Goal: Task Accomplishment & Management: Manage account settings

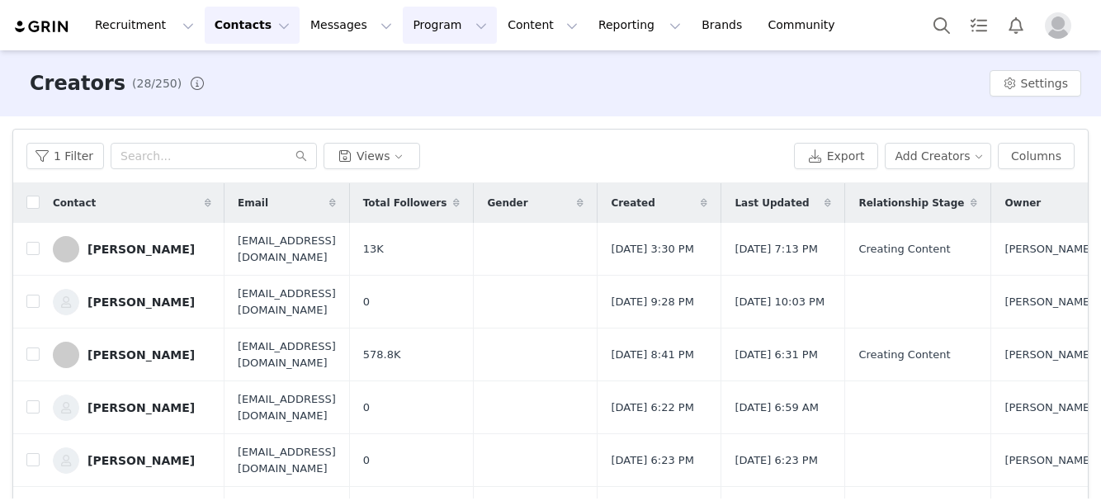
click at [430, 26] on button "Program Program" at bounding box center [450, 25] width 94 height 37
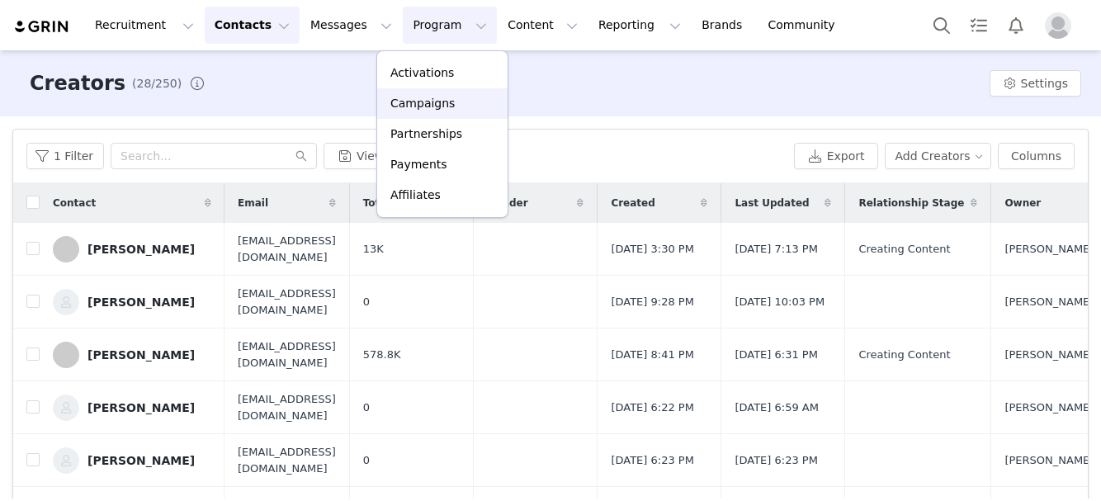
click at [434, 102] on p "Campaigns" at bounding box center [423, 103] width 64 height 17
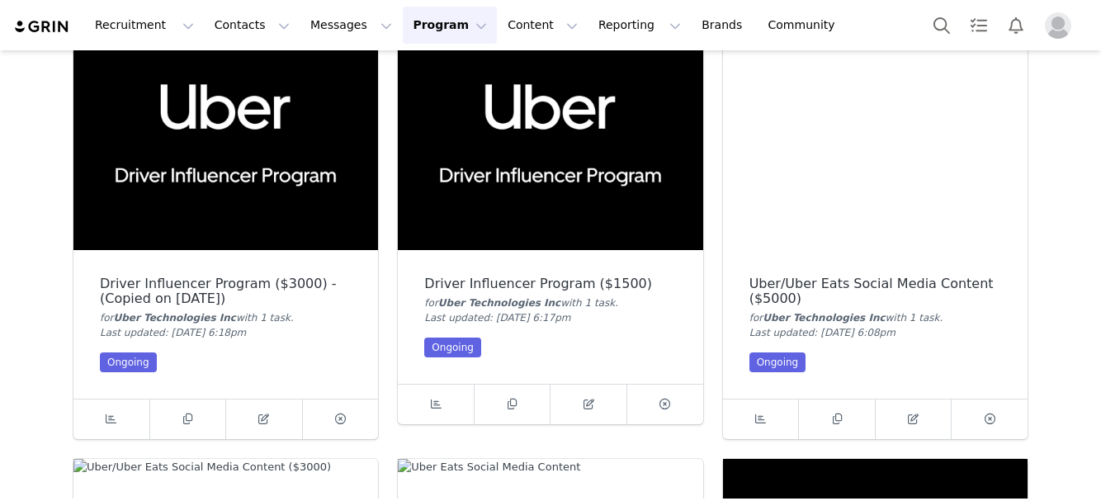
scroll to position [560, 0]
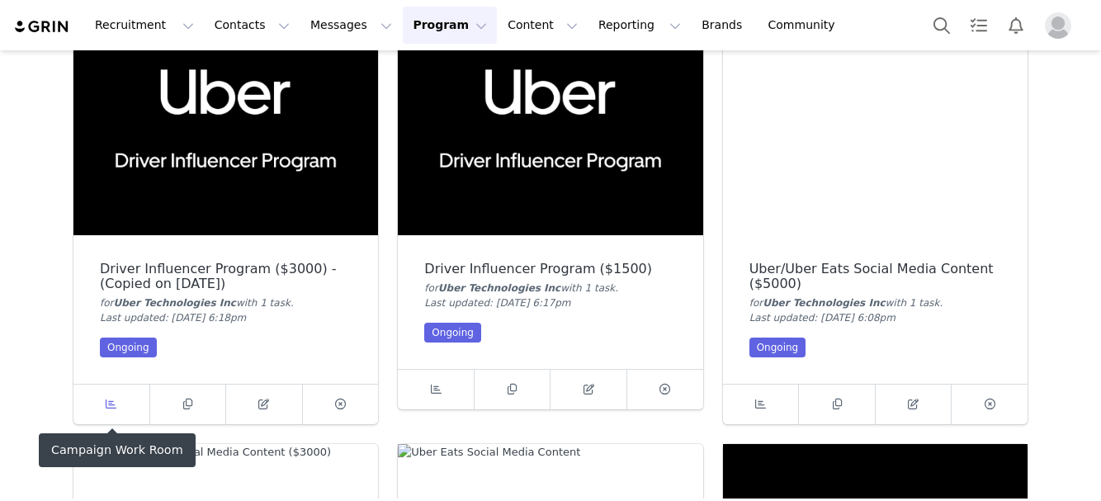
click at [109, 399] on icon at bounding box center [111, 404] width 11 height 11
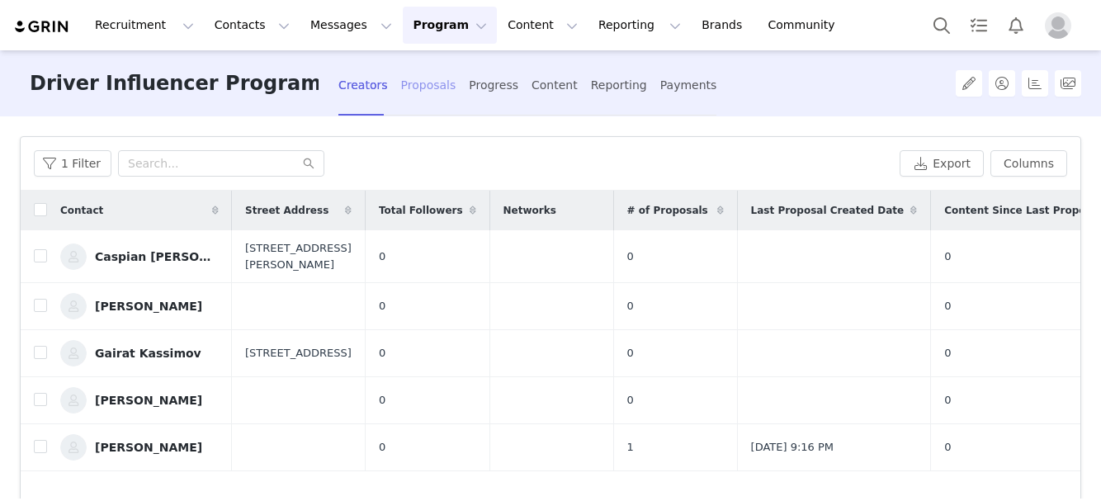
click at [422, 90] on div "Proposals" at bounding box center [428, 86] width 55 height 44
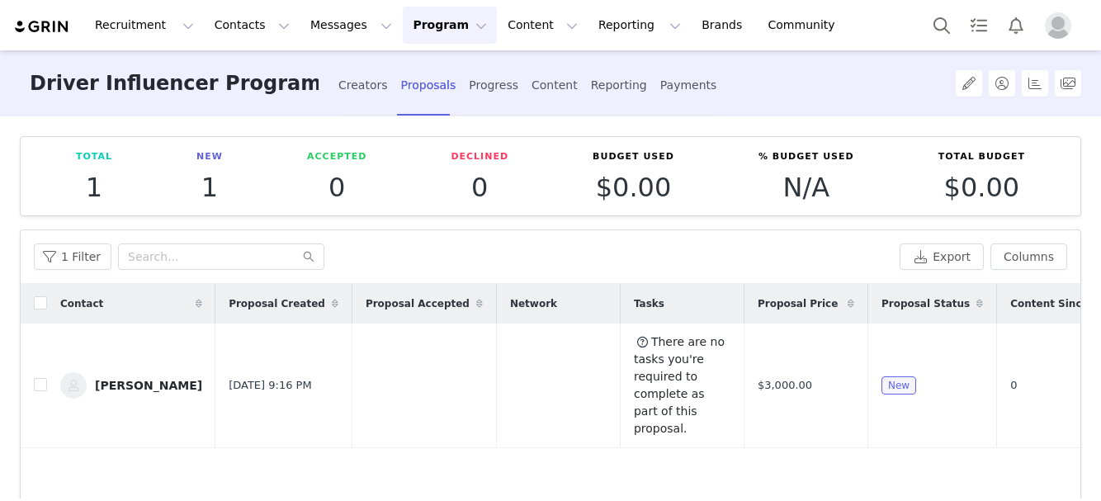
scroll to position [108, 0]
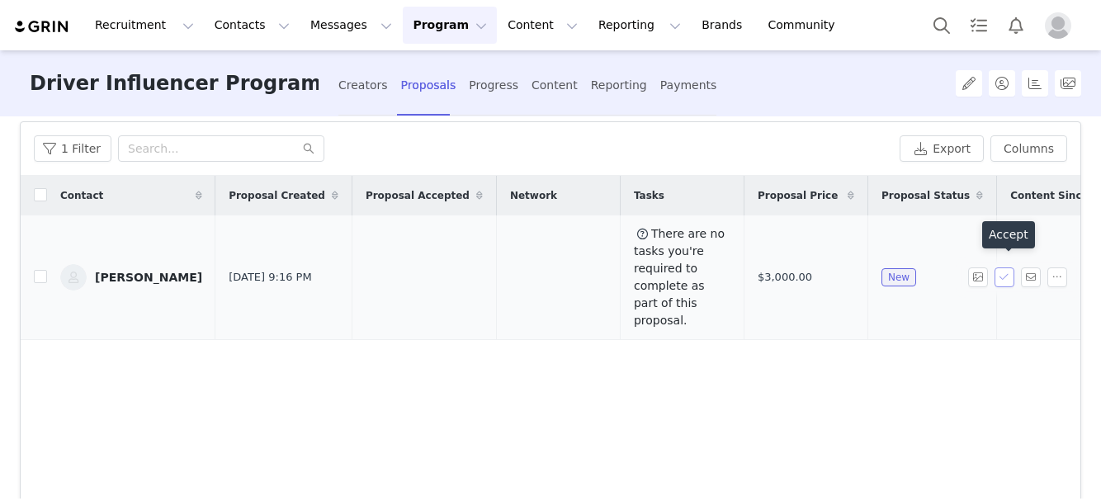
click at [1006, 267] on button "button" at bounding box center [1005, 277] width 20 height 20
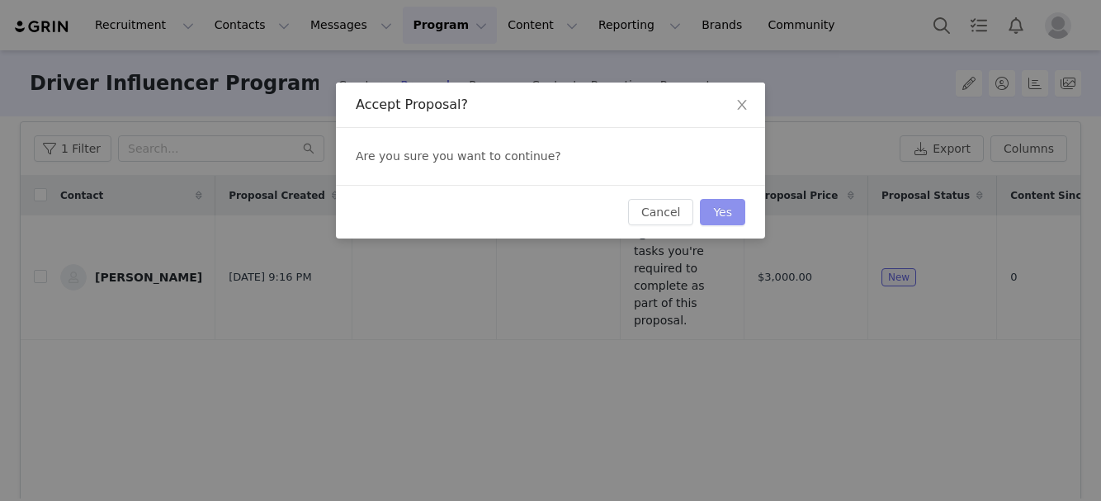
click at [730, 215] on button "Yes" at bounding box center [722, 212] width 45 height 26
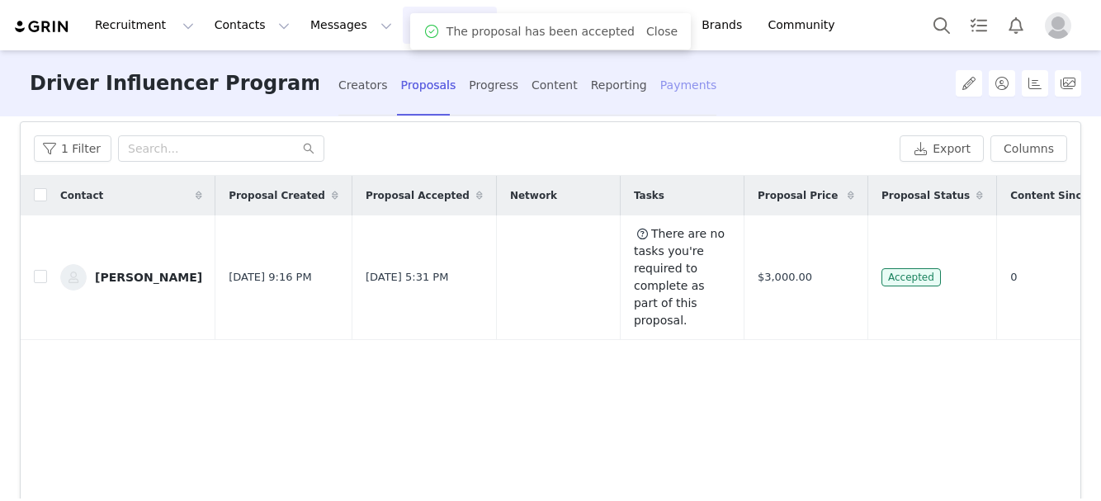
click at [679, 85] on div "Payments" at bounding box center [688, 86] width 57 height 44
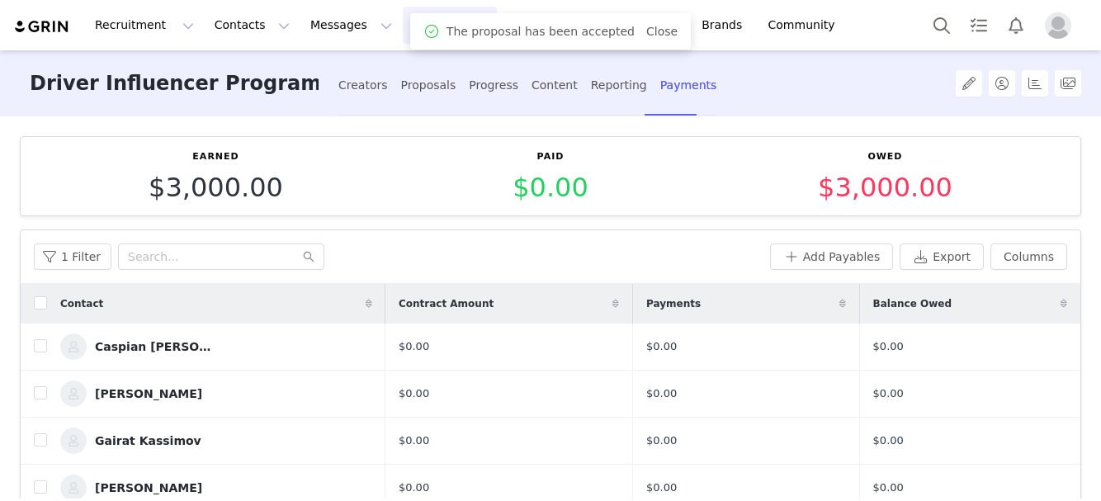
click at [1063, 26] on img "Profile" at bounding box center [1058, 25] width 26 height 26
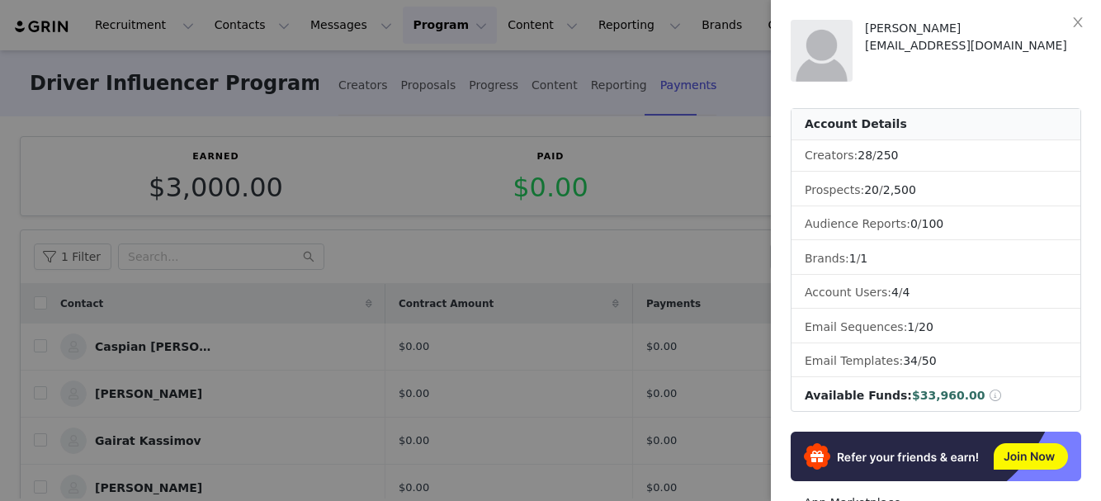
click at [728, 124] on div at bounding box center [550, 250] width 1101 height 501
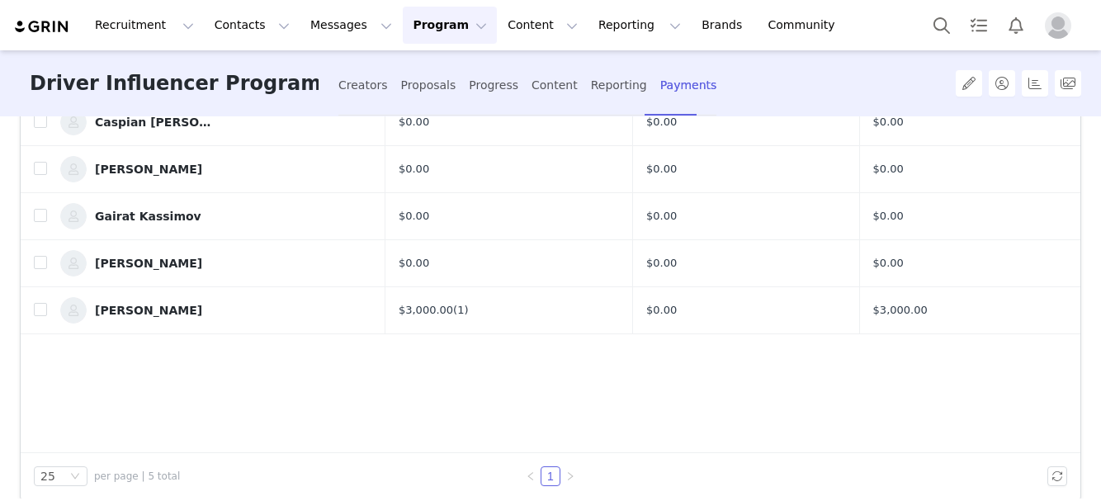
scroll to position [216, 0]
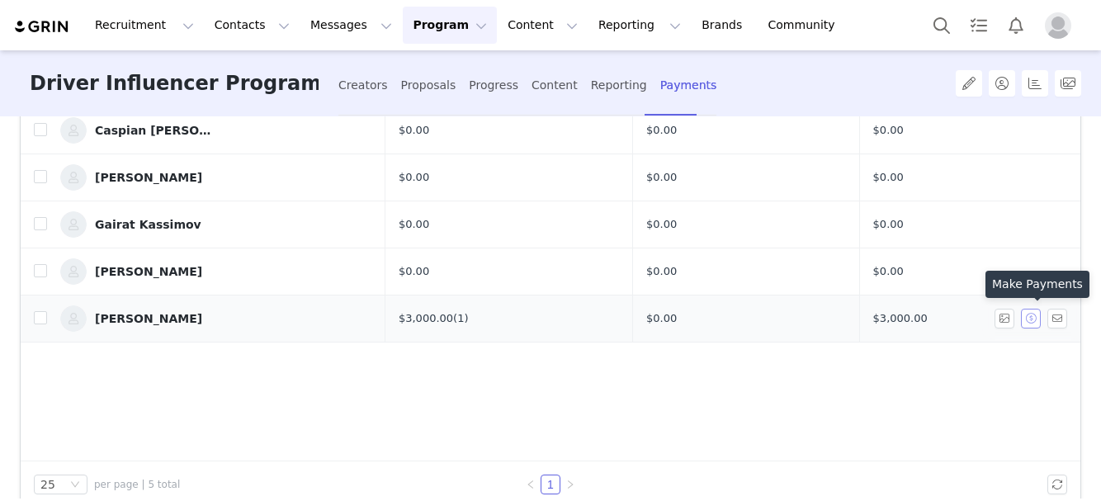
click at [1034, 317] on button "button" at bounding box center [1031, 319] width 20 height 20
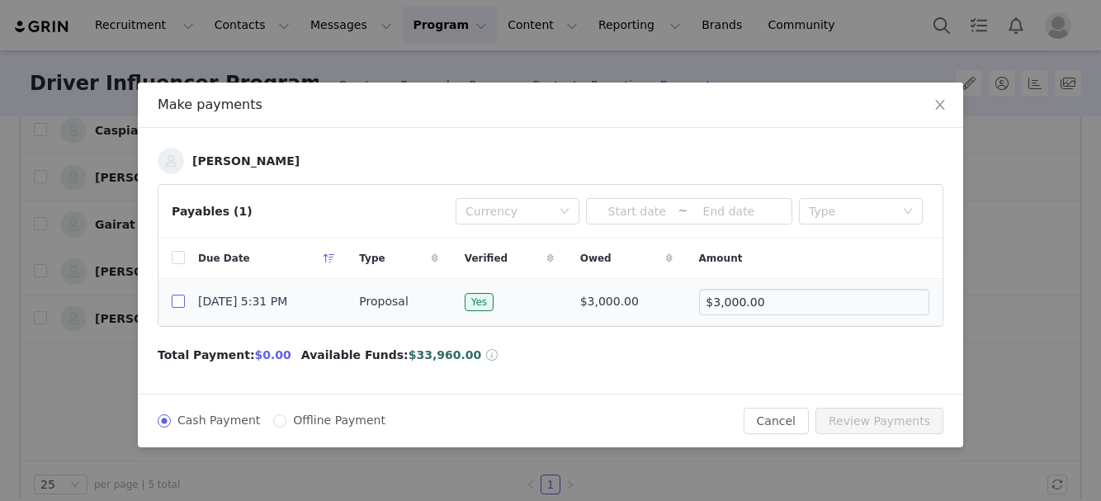
click at [173, 303] on input "checkbox" at bounding box center [178, 301] width 13 height 13
checkbox input "true"
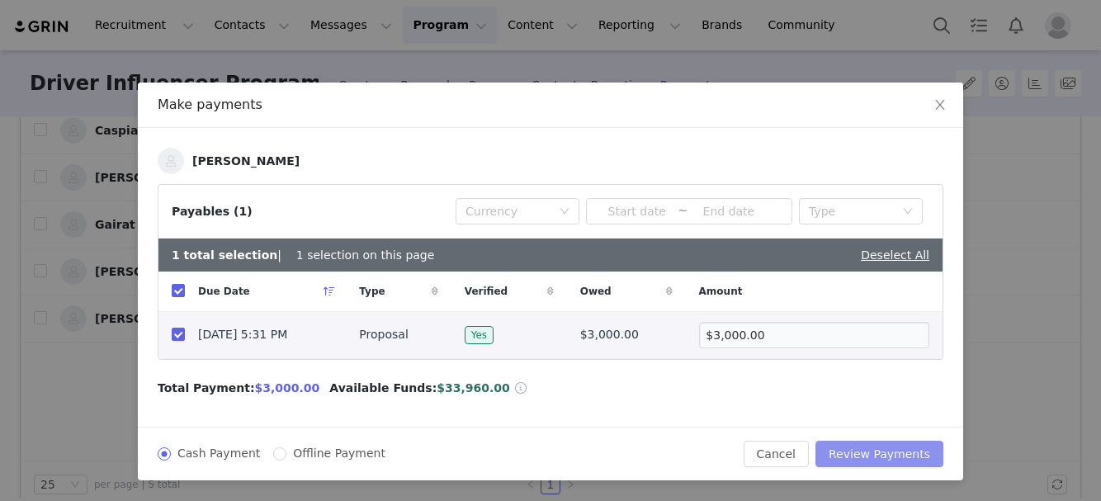
click at [910, 457] on button "Review Payments" at bounding box center [880, 454] width 128 height 26
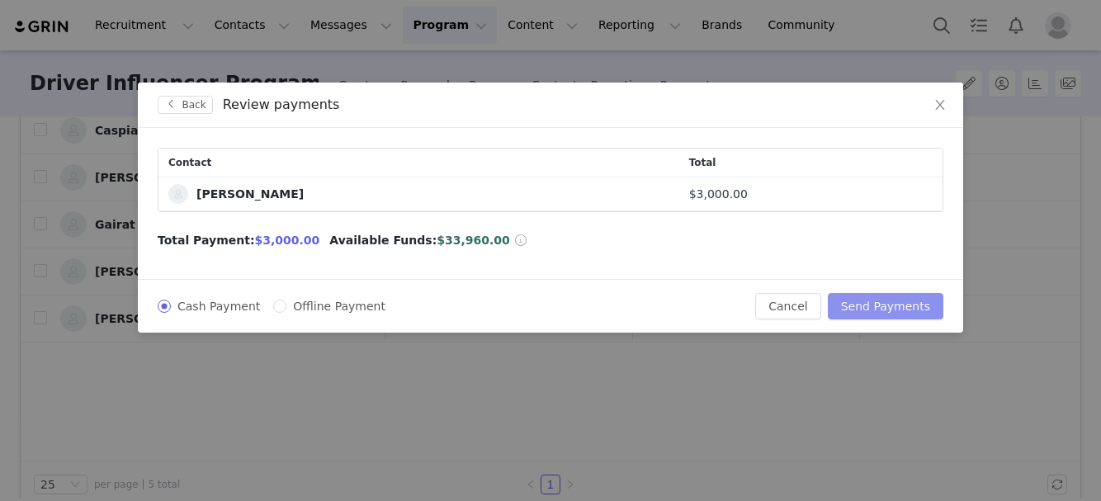
click at [906, 300] on button "Send Payments" at bounding box center [886, 306] width 116 height 26
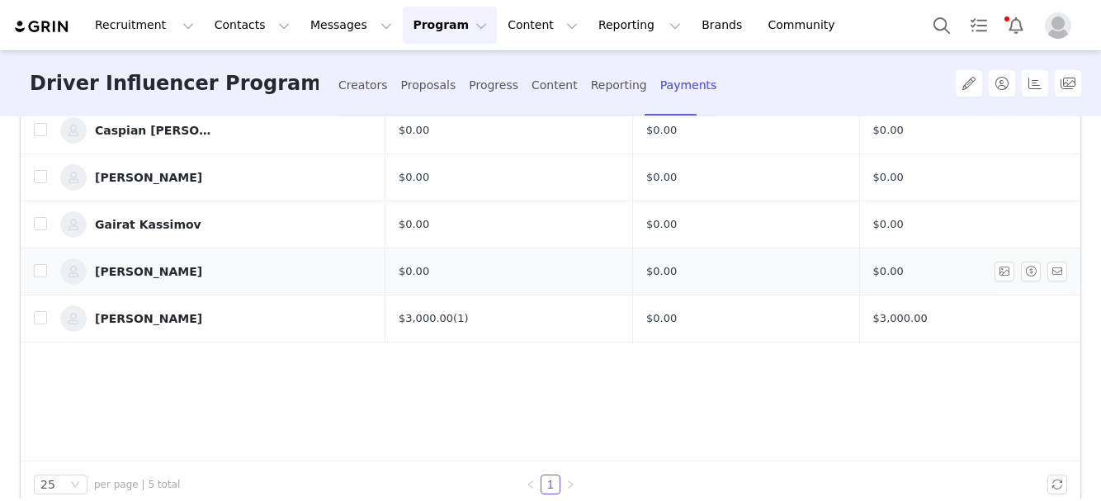
scroll to position [0, 0]
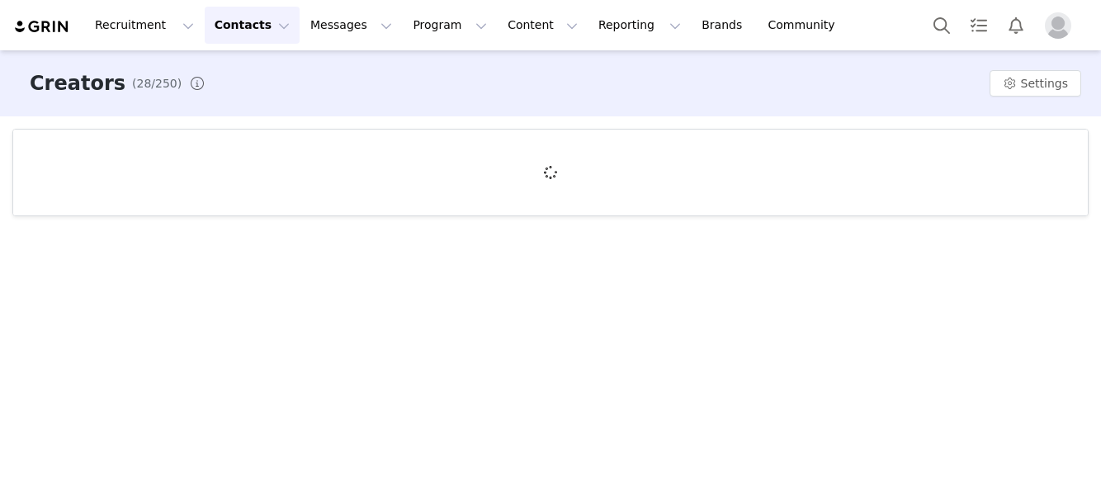
click at [1065, 25] on img "Profile" at bounding box center [1058, 25] width 26 height 26
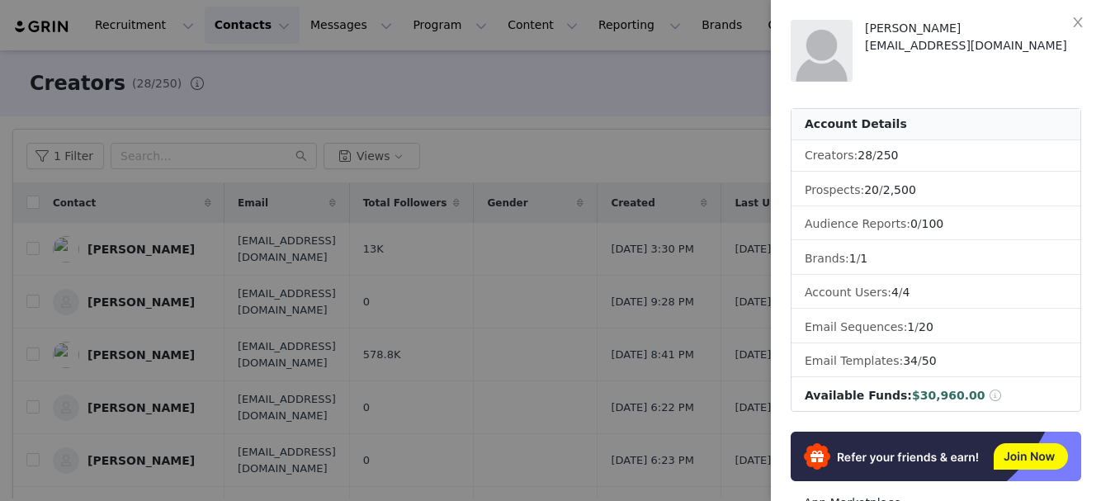
click at [702, 124] on div at bounding box center [550, 250] width 1101 height 501
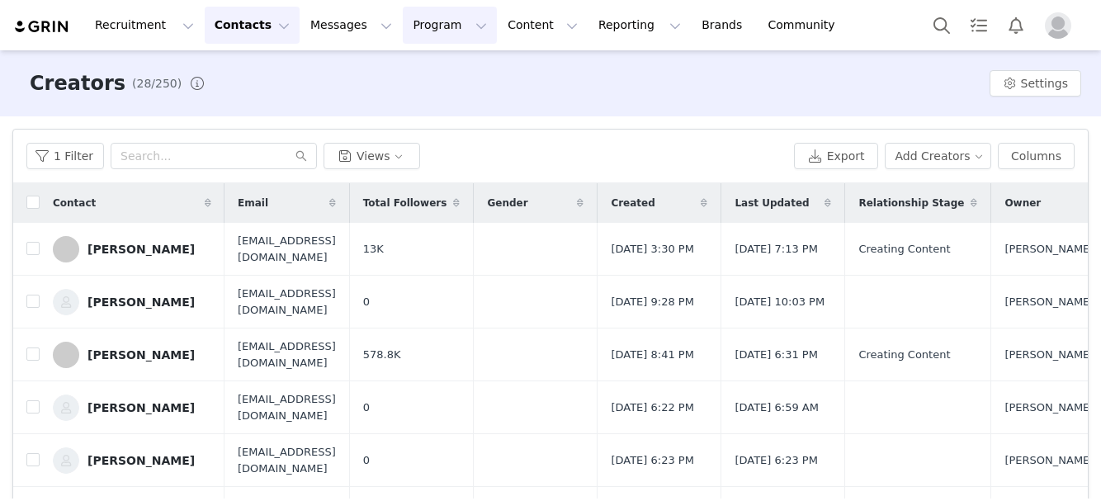
click at [433, 24] on button "Program Program" at bounding box center [450, 25] width 94 height 37
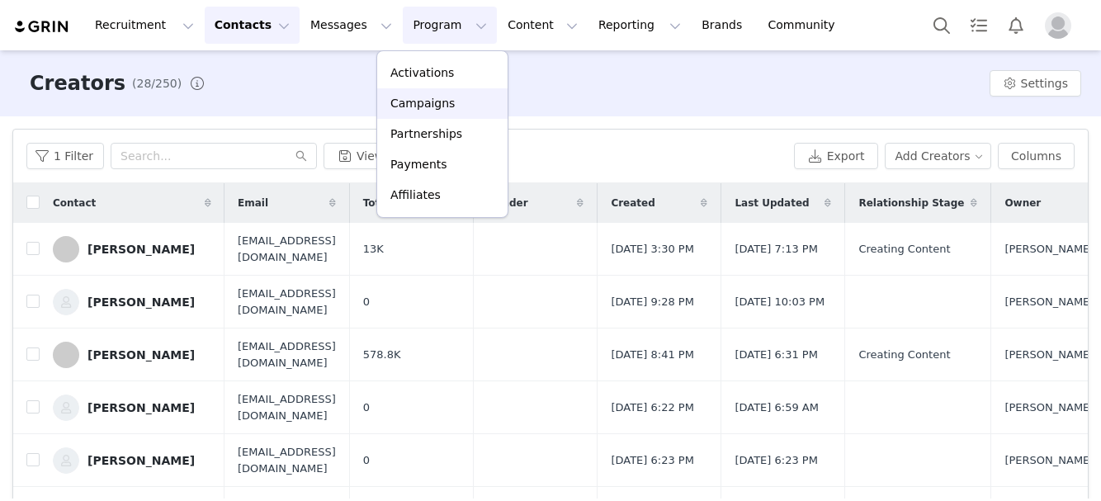
click at [457, 106] on div "Campaigns" at bounding box center [442, 103] width 111 height 17
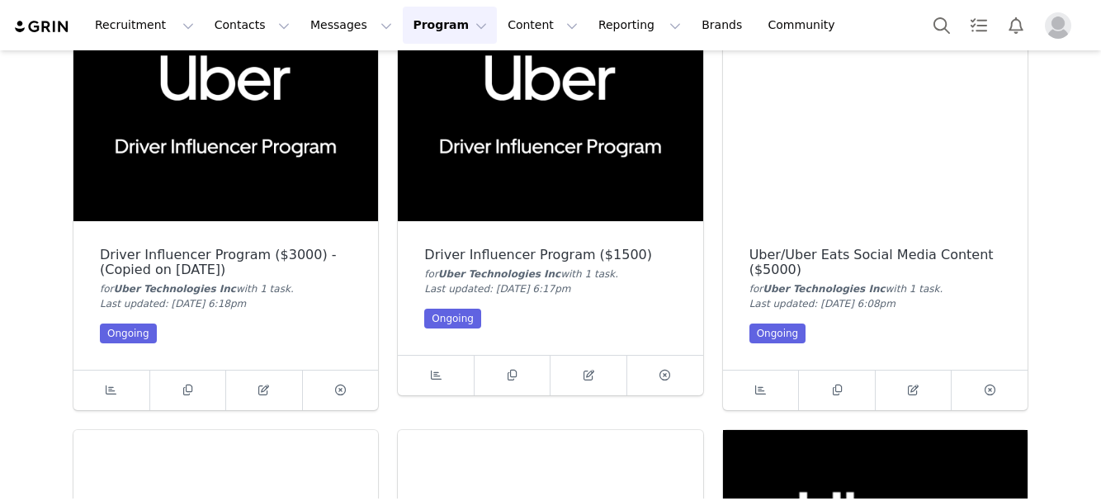
scroll to position [582, 0]
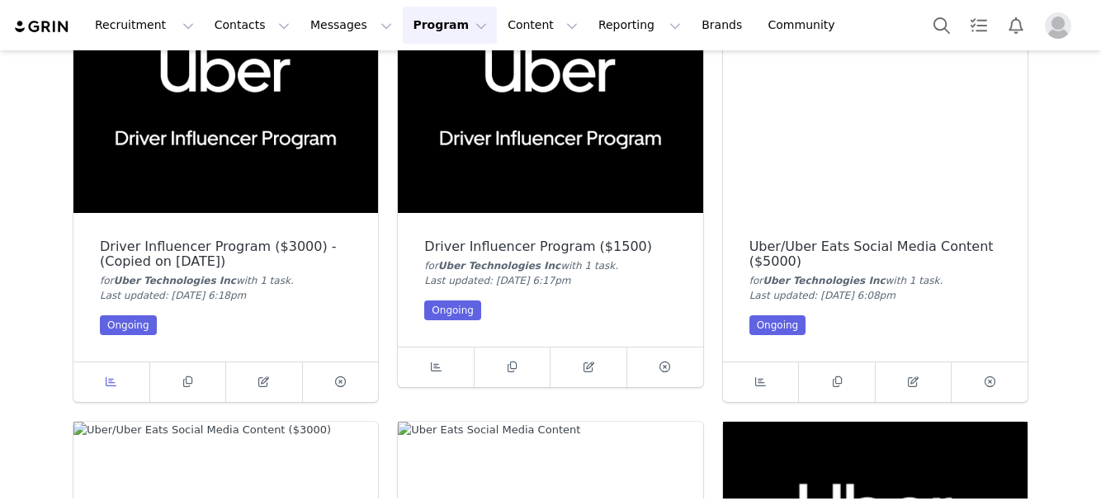
click at [116, 373] on span at bounding box center [112, 382] width 20 height 20
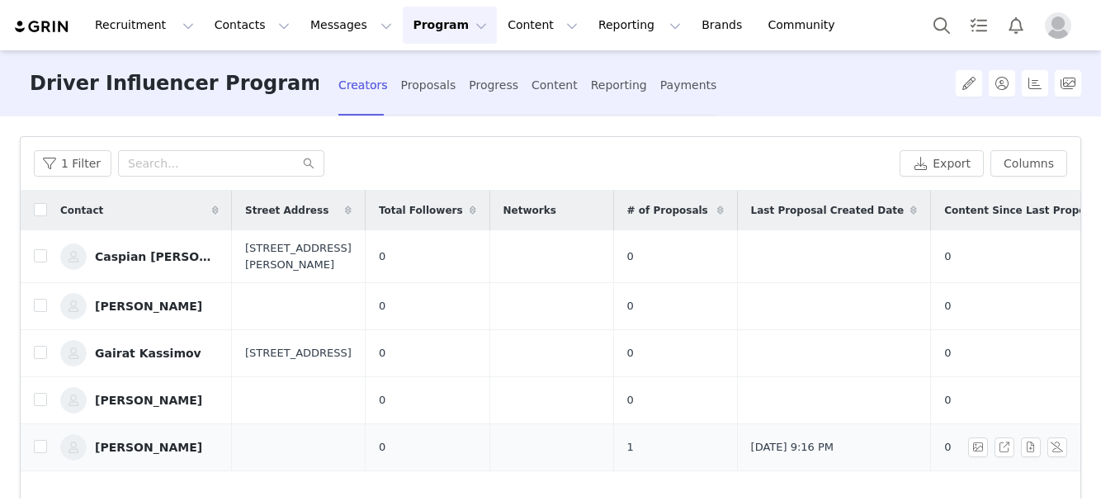
click at [124, 441] on div "[PERSON_NAME]" at bounding box center [148, 447] width 107 height 13
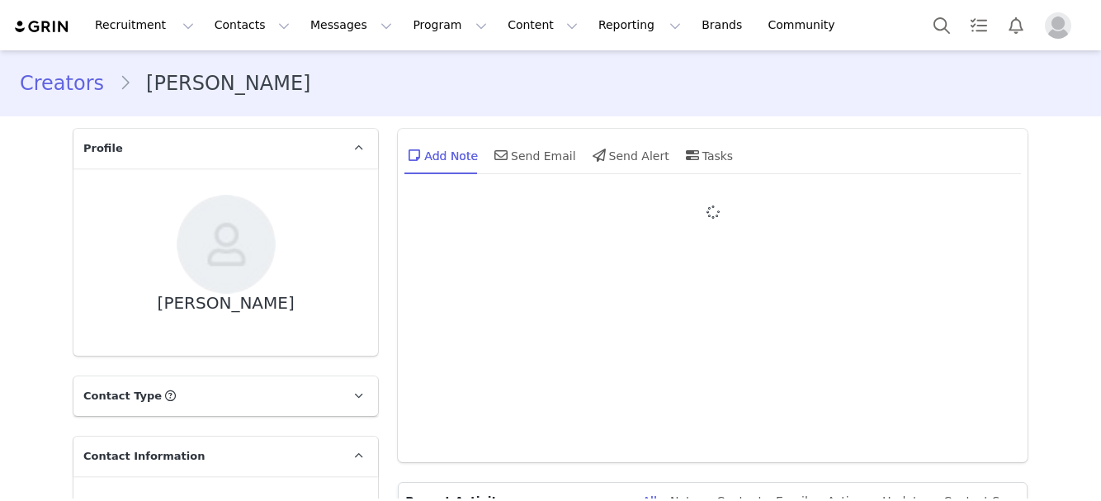
type input "+1 ([GEOGRAPHIC_DATA])"
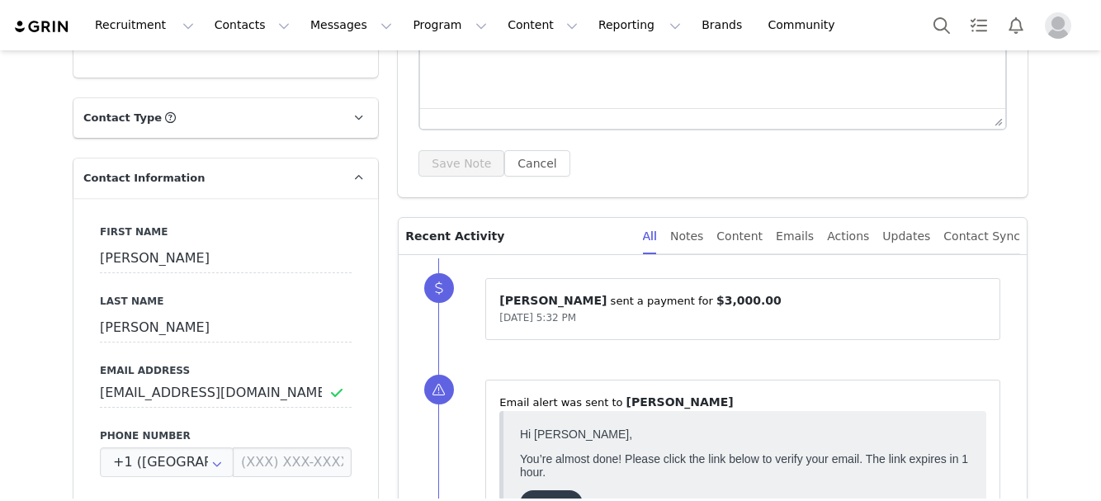
scroll to position [437, 0]
